Goal: Information Seeking & Learning: Learn about a topic

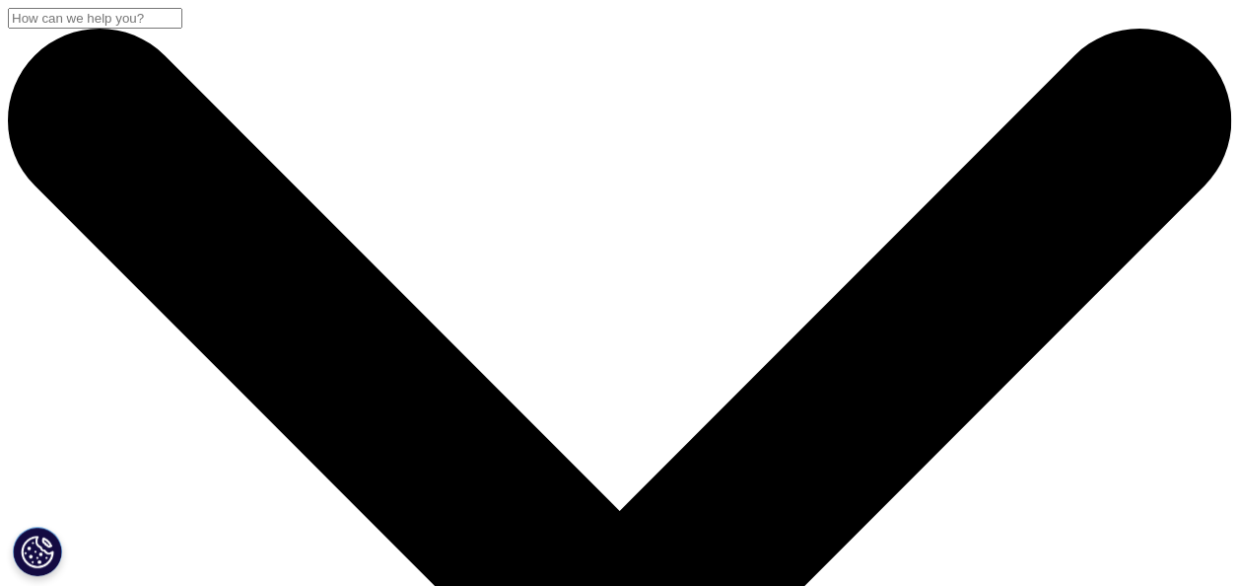
scroll to position [670, 1163]
